Goal: Task Accomplishment & Management: Use online tool/utility

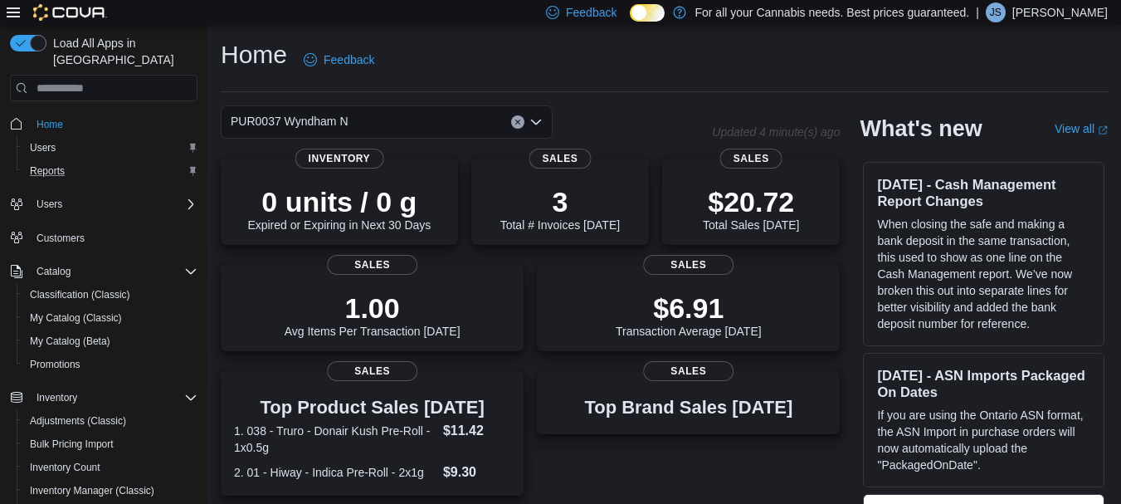
click at [113, 161] on div "Reports" at bounding box center [110, 171] width 174 height 20
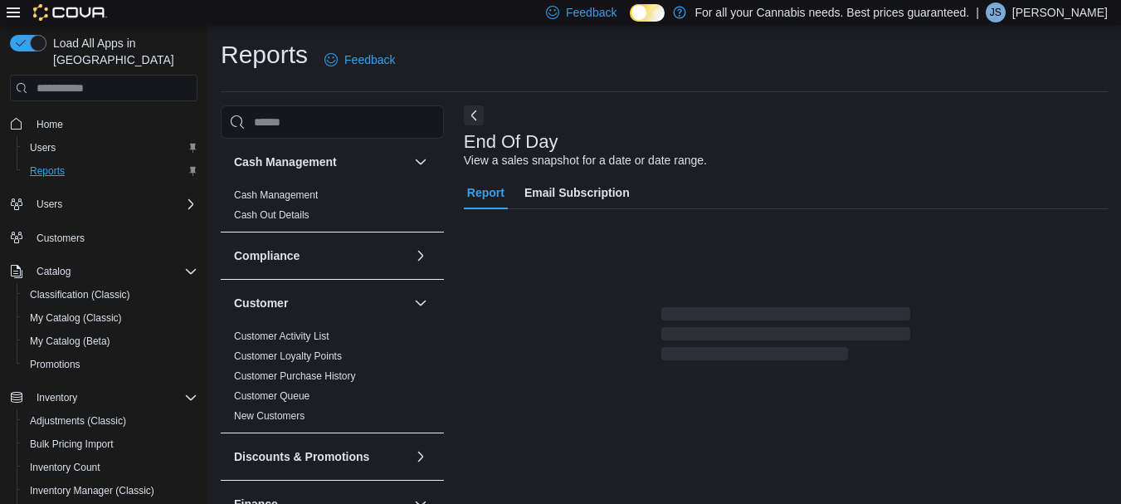
scroll to position [27, 0]
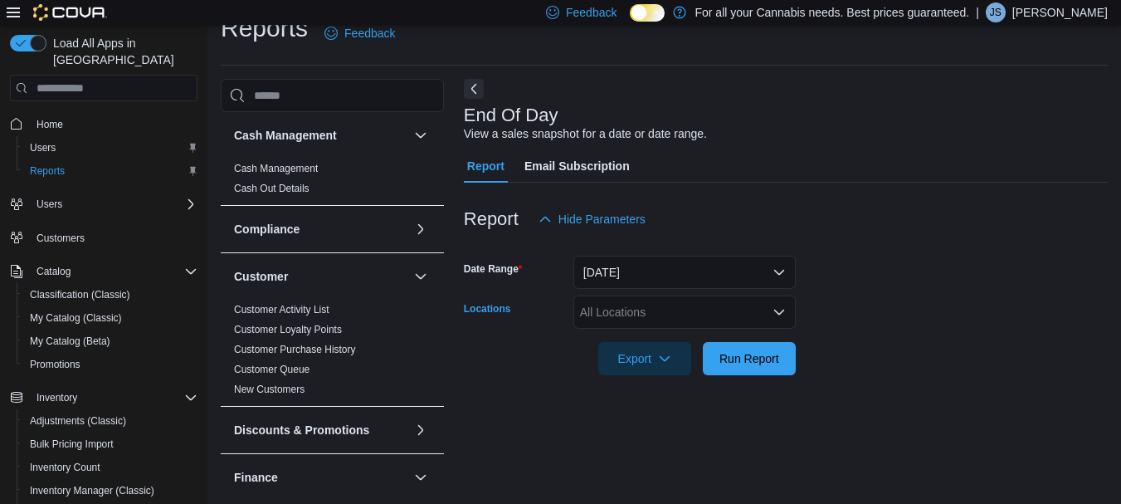
click at [594, 300] on div "All Locations" at bounding box center [685, 311] width 222 height 33
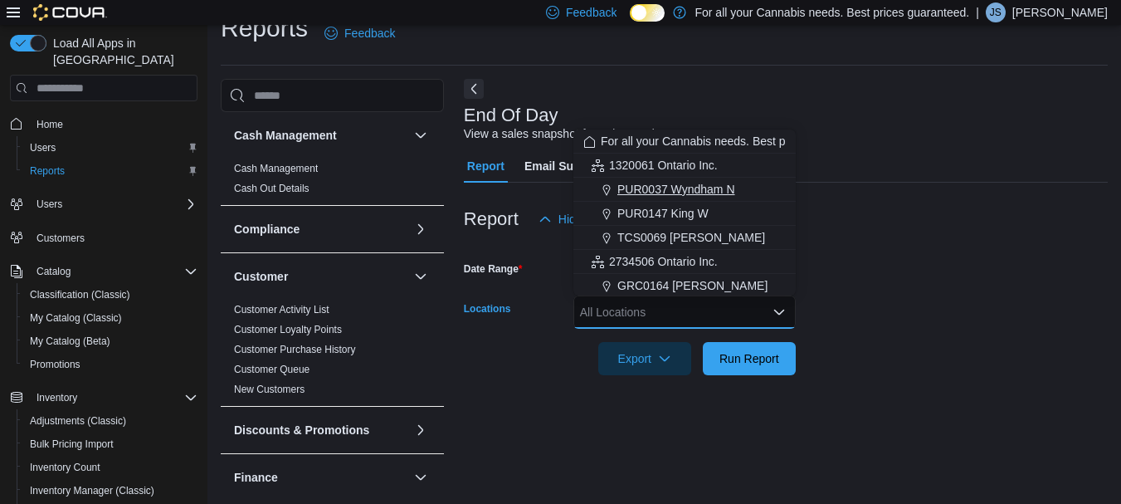
click at [671, 192] on span "PUR0037 Wyndham N" at bounding box center [677, 189] width 118 height 17
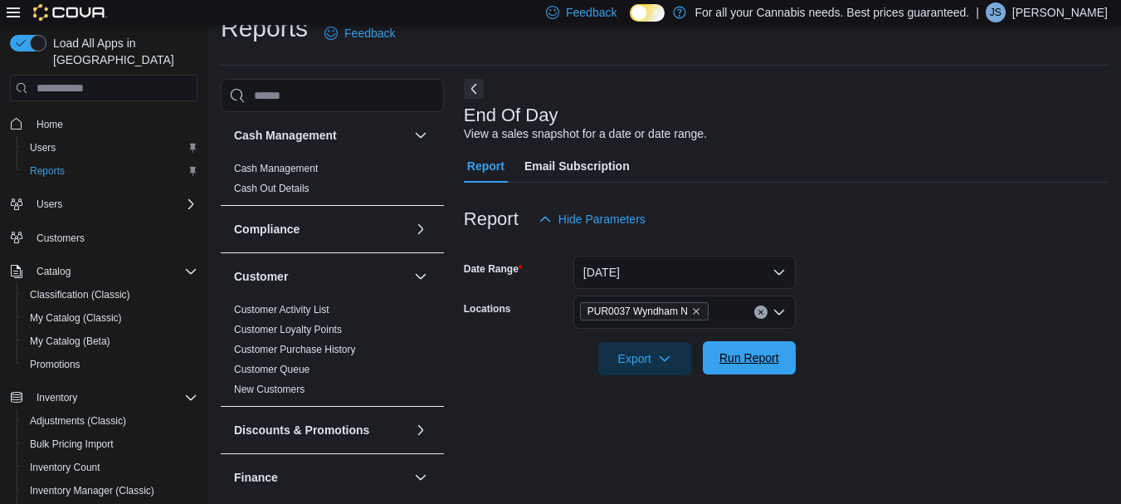
click at [738, 354] on span "Run Report" at bounding box center [750, 357] width 60 height 17
